Goal: Information Seeking & Learning: Stay updated

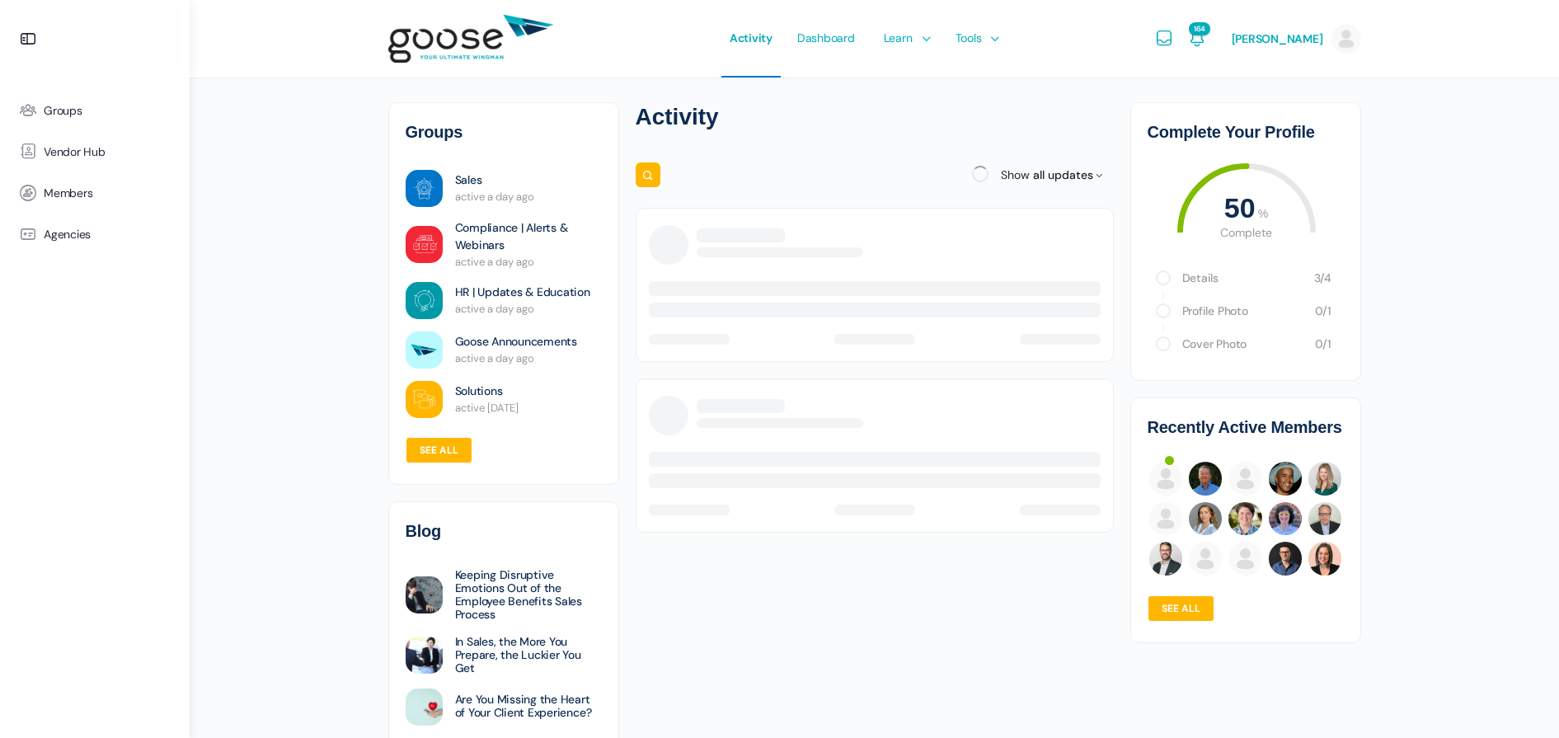
click at [475, 246] on e-page-transition at bounding box center [779, 369] width 1559 height 738
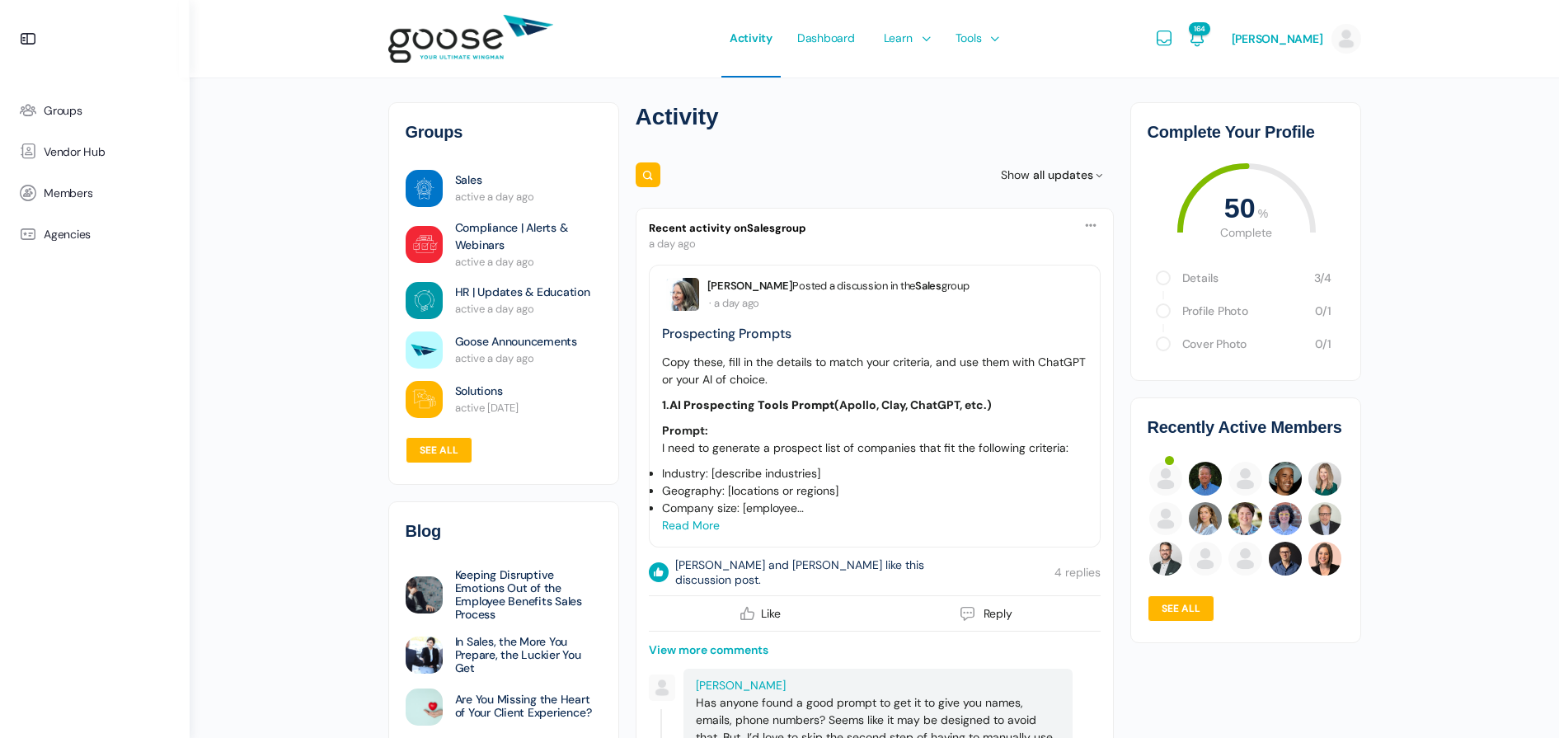
click at [448, 301] on li "HR | Updates & Education active a day ago" at bounding box center [504, 300] width 196 height 49
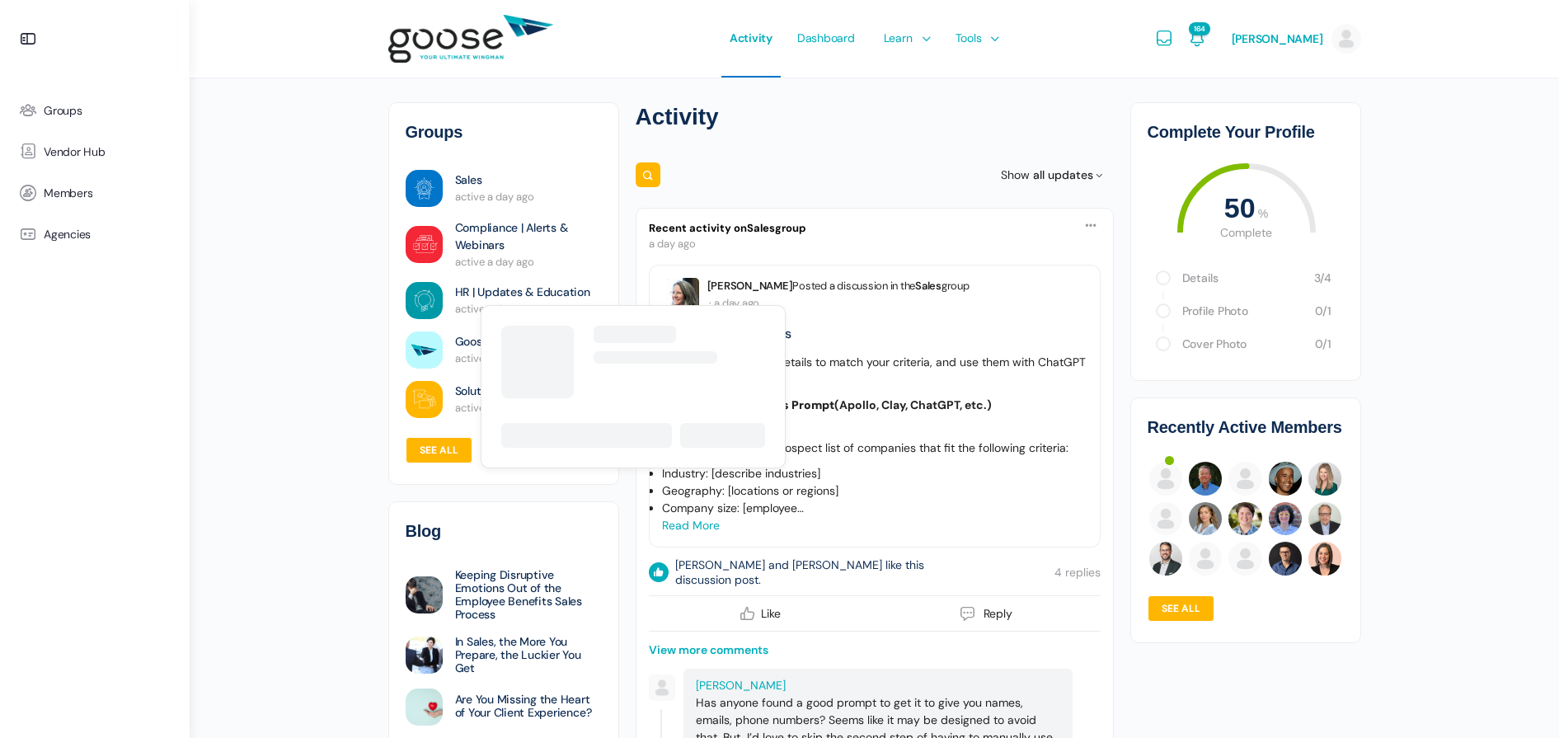
click at [481, 298] on link "HR | Updates & Education" at bounding box center [522, 292] width 135 height 17
